Goal: Find specific page/section: Find specific page/section

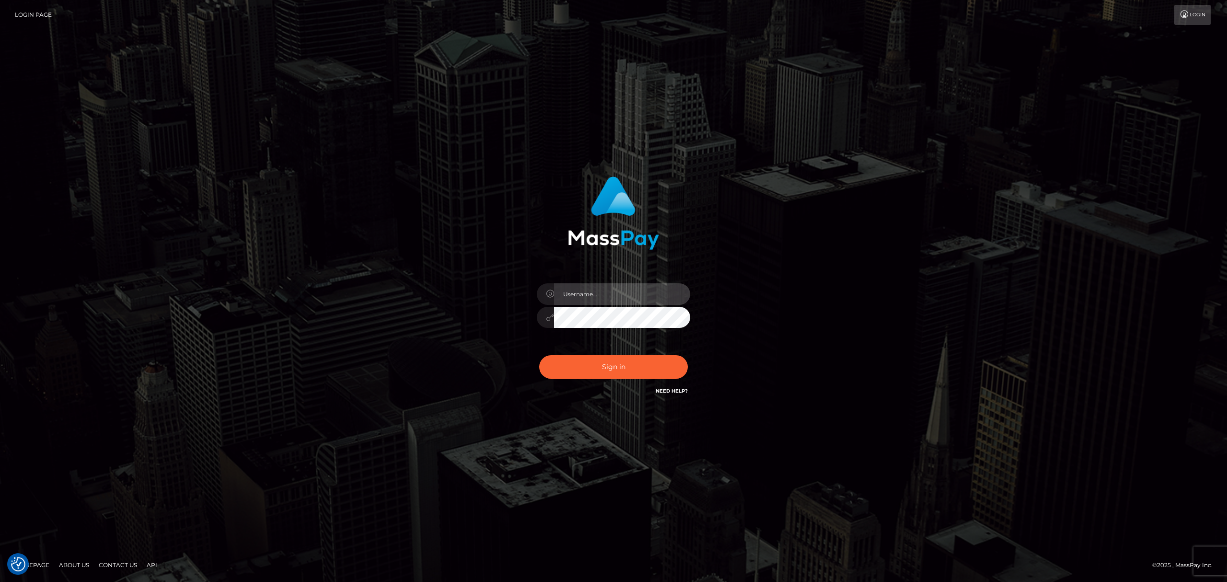
click at [587, 288] on input "text" at bounding box center [622, 294] width 136 height 22
click at [621, 298] on input "text" at bounding box center [622, 294] width 136 height 22
type input "Eric"
click at [607, 370] on button "Sign in" at bounding box center [613, 366] width 149 height 23
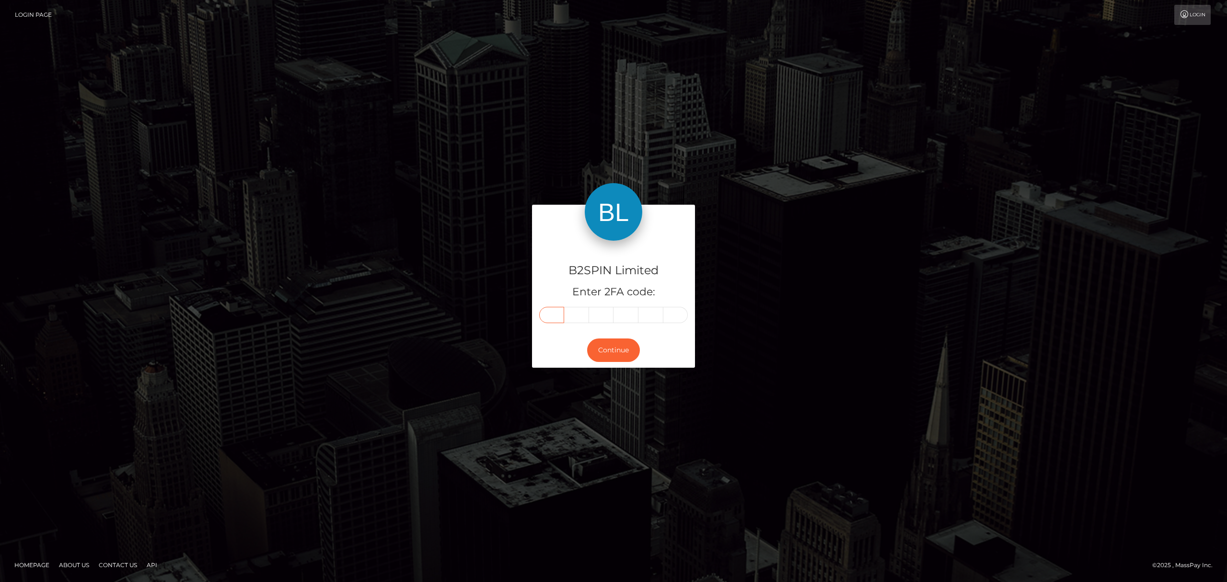
click at [544, 317] on input "text" at bounding box center [551, 315] width 25 height 16
paste input "4"
type input "4"
type input "6"
type input "4"
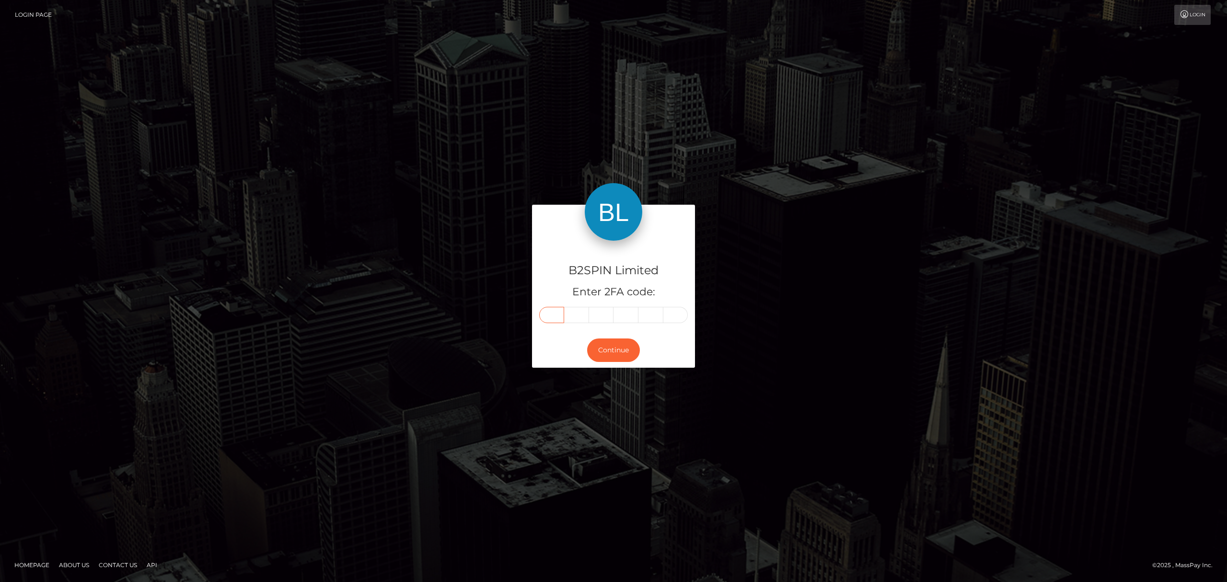
type input "1"
type input "5"
type input "0"
click at [601, 345] on button "Continue" at bounding box center [613, 349] width 53 height 23
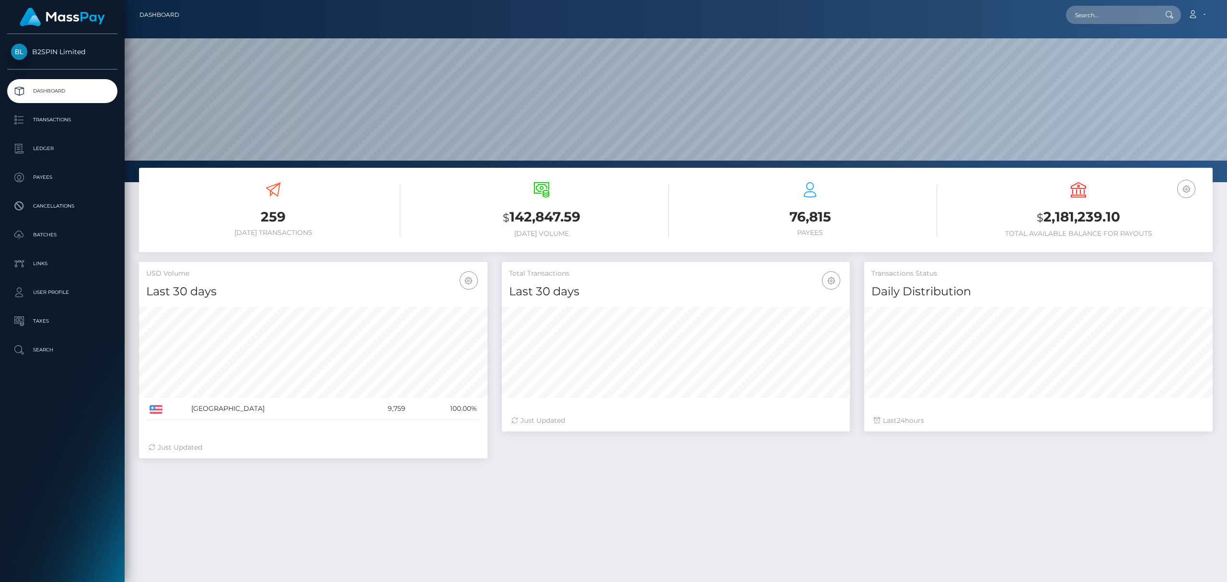
scroll to position [196, 348]
drag, startPoint x: 1091, startPoint y: 6, endPoint x: 1095, endPoint y: 10, distance: 5.1
click at [1093, 6] on input "text" at bounding box center [1111, 15] width 90 height 18
paste input "3264052"
click at [1116, 13] on input "3264052" at bounding box center [1111, 15] width 90 height 18
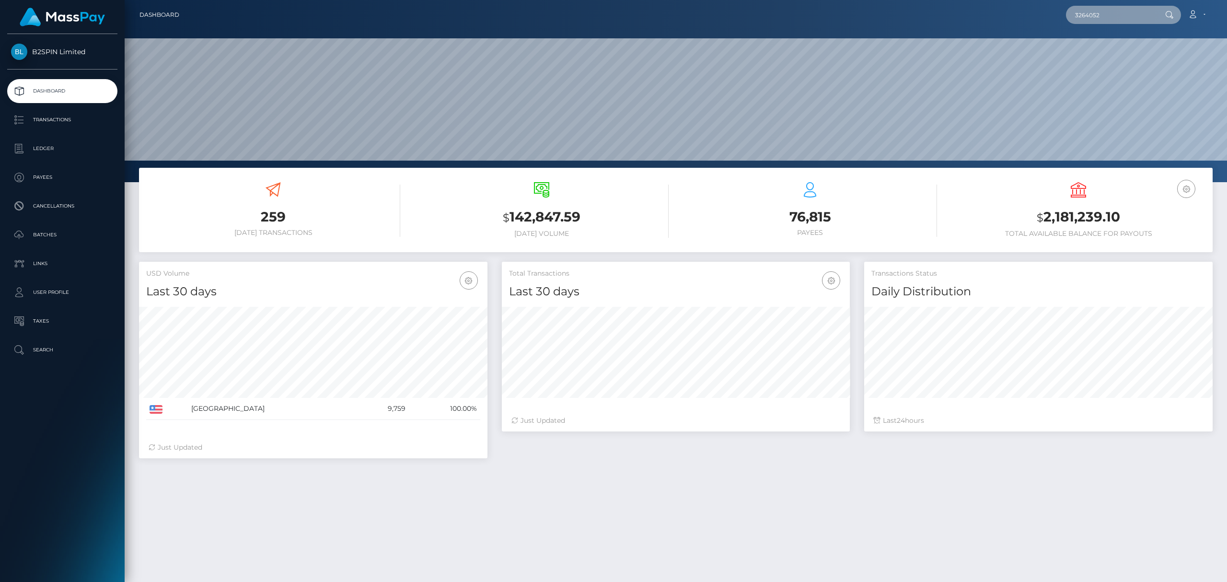
paste input "1906439663"
type input "1906439663"
click at [1104, 54] on link "SHARON S MOORE" at bounding box center [1104, 50] width 77 height 18
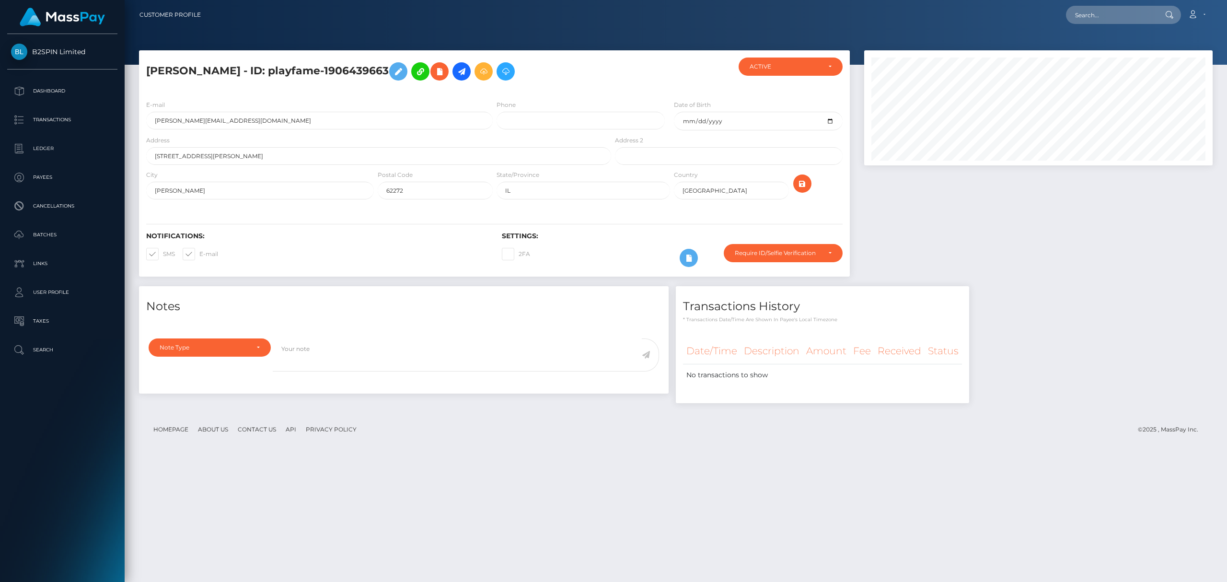
scroll to position [115, 348]
